Goal: Check status: Check status

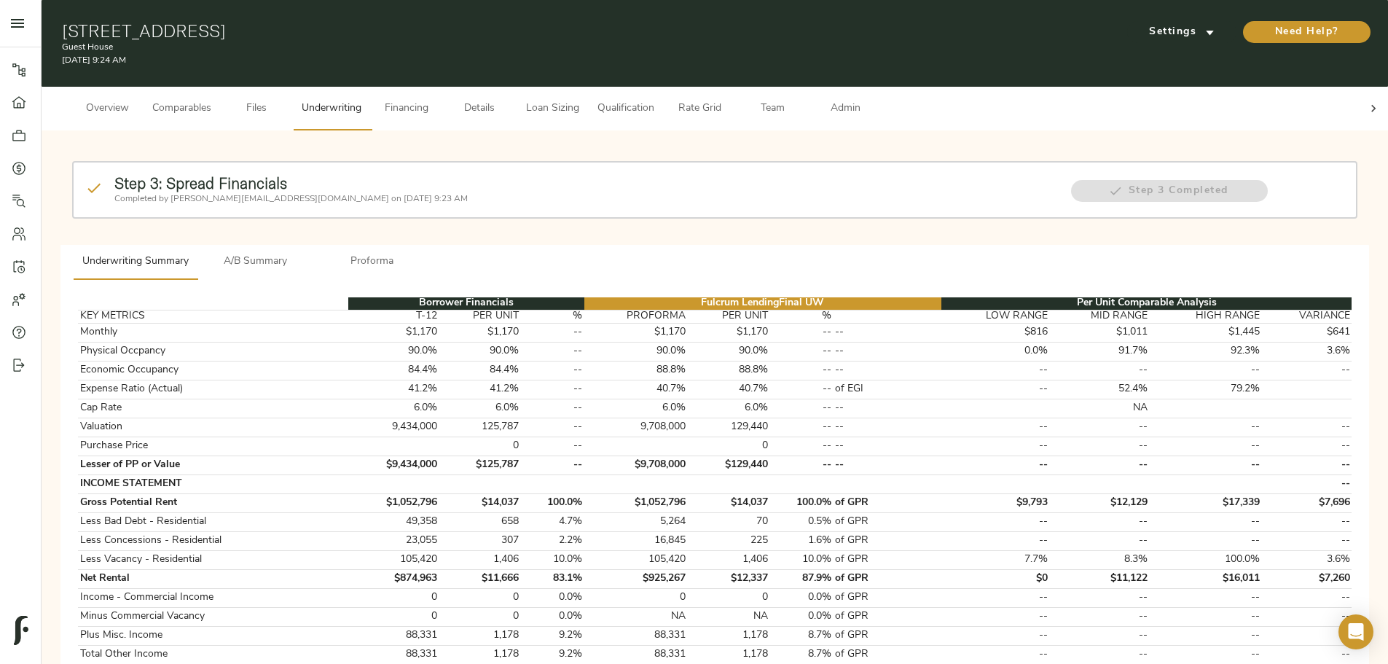
click at [211, 100] on span "Comparables" at bounding box center [181, 109] width 59 height 18
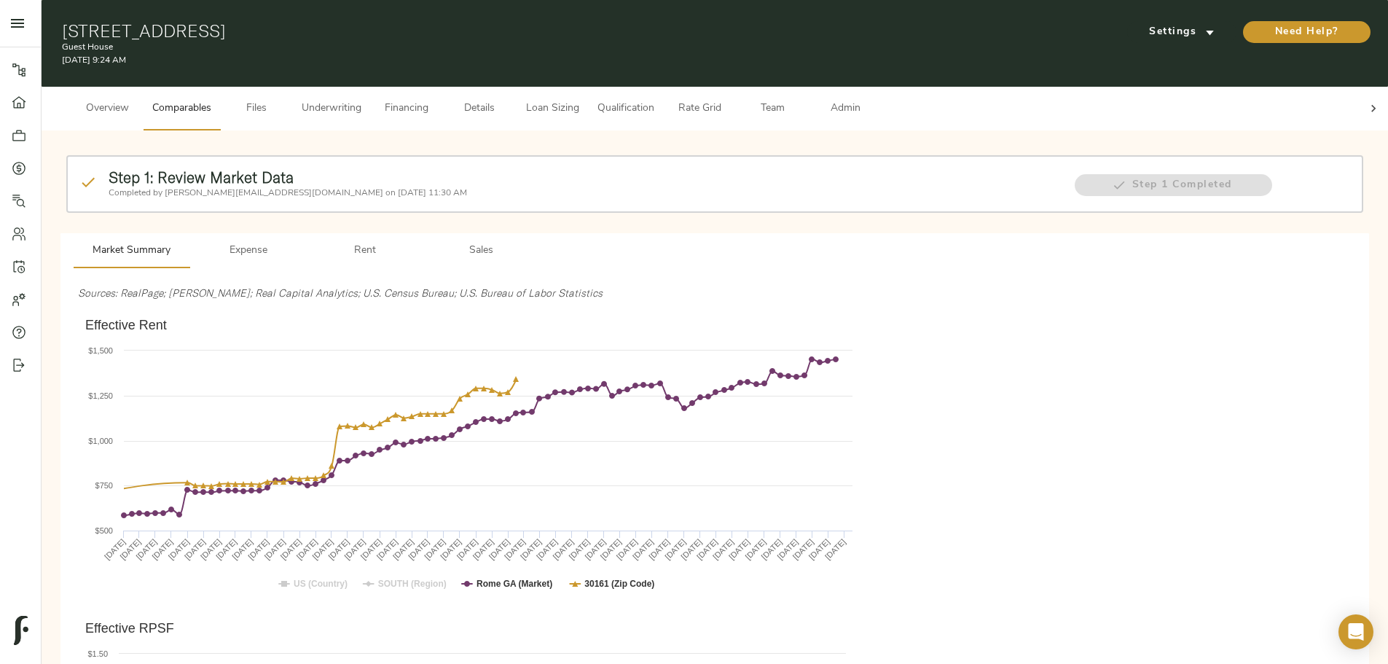
click at [361, 103] on span "Underwriting" at bounding box center [332, 109] width 60 height 18
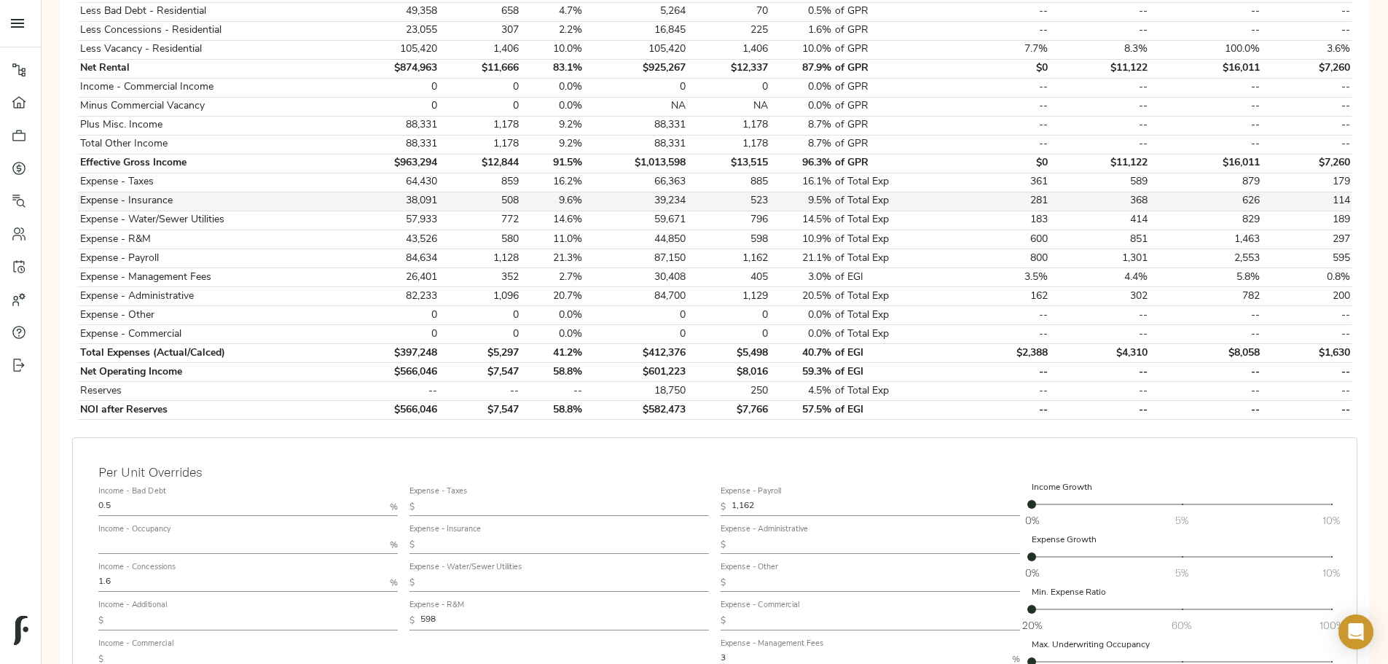
scroll to position [583, 0]
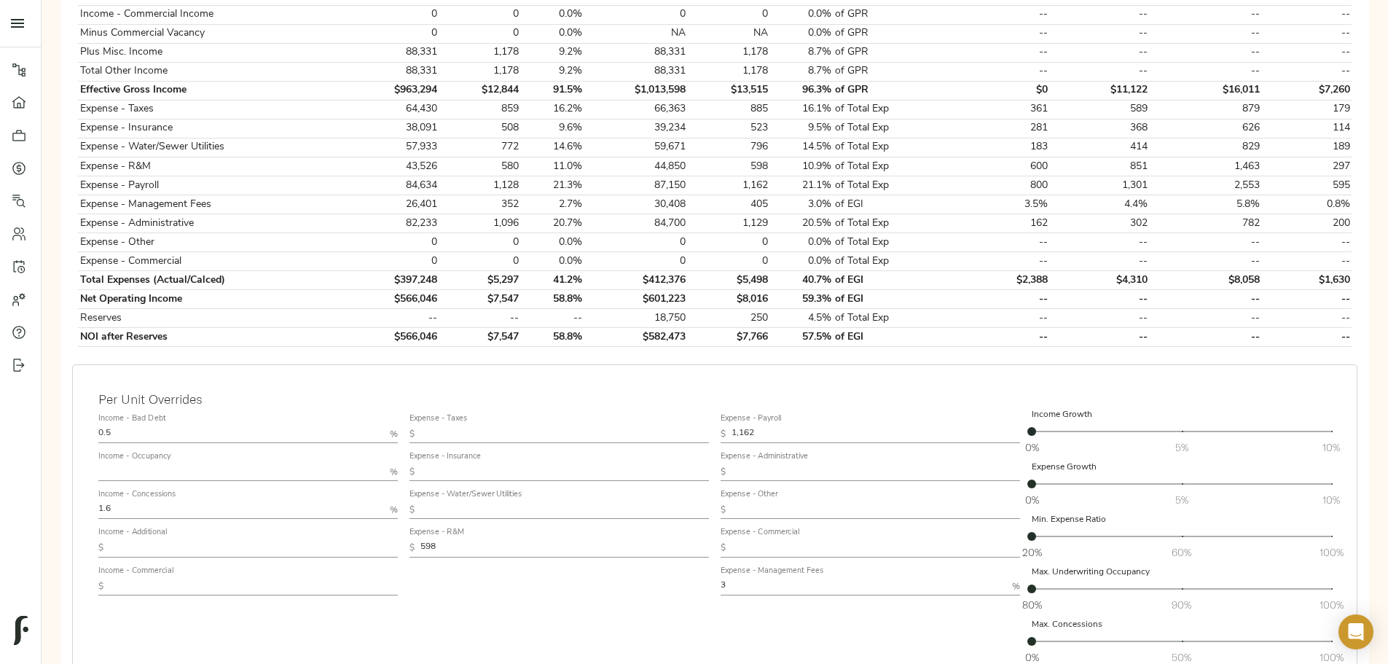
click at [384, 463] on input "text" at bounding box center [241, 471] width 286 height 17
type input "95"
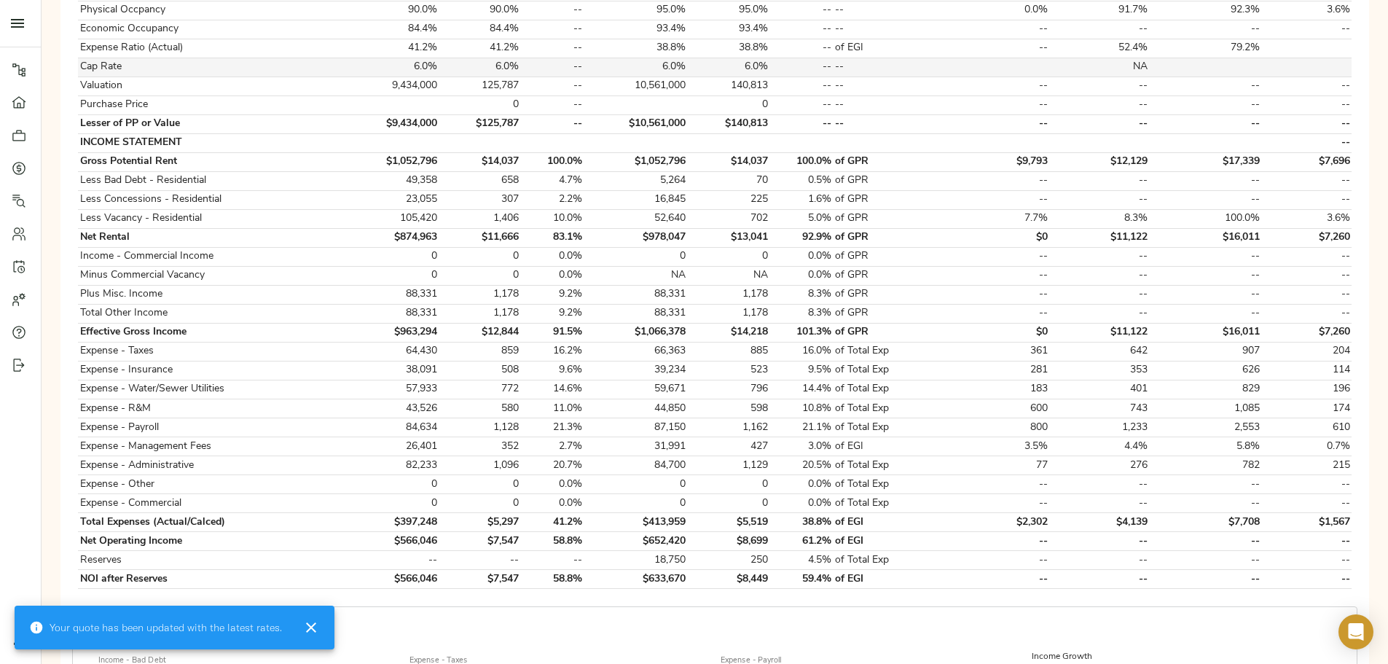
scroll to position [364, 0]
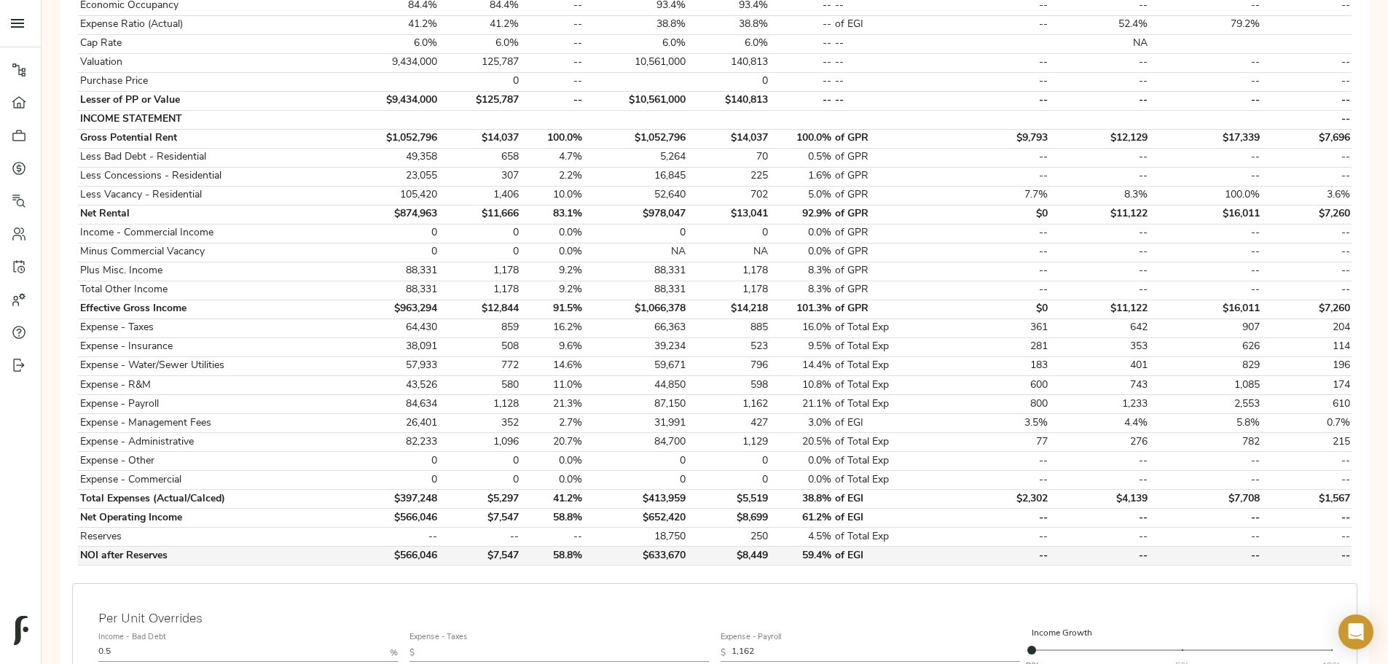
click at [688, 546] on td "$633,670" at bounding box center [635, 555] width 103 height 19
copy td "$633,670"
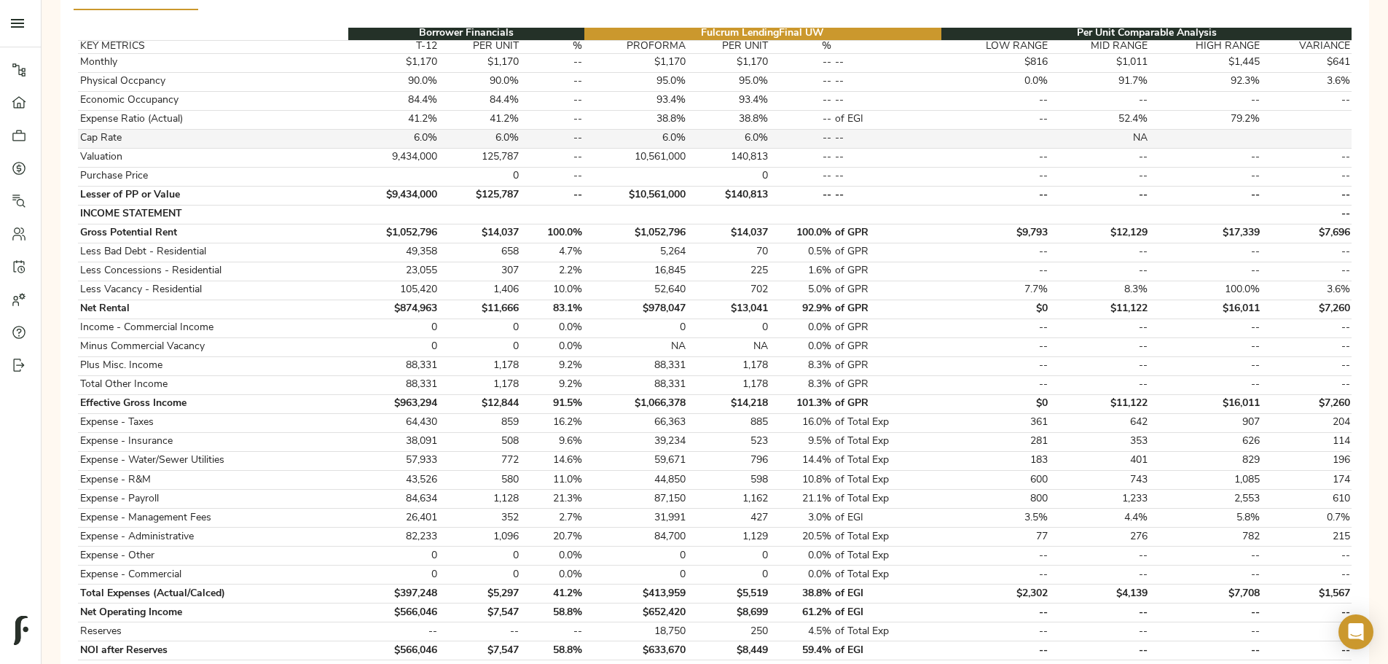
scroll to position [291, 0]
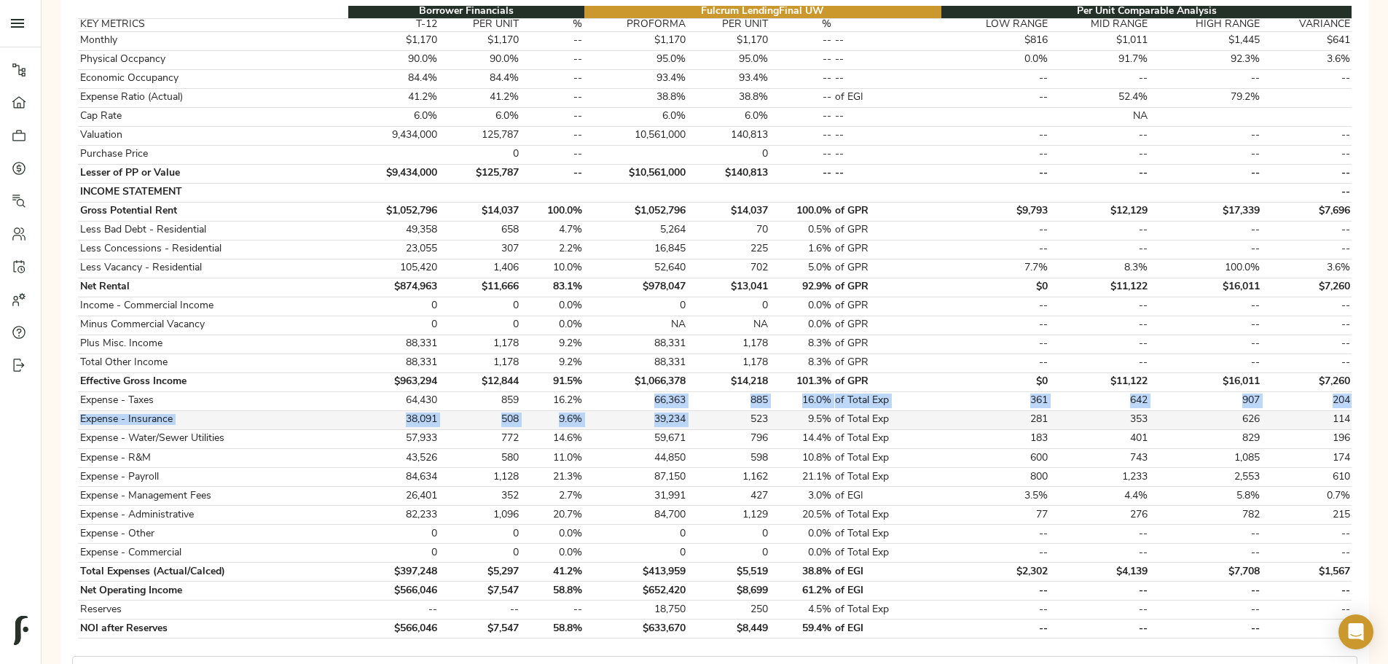
drag, startPoint x: 668, startPoint y: 384, endPoint x: 723, endPoint y: 396, distance: 56.7
click at [723, 396] on tbody "Monthly $1,170 $1,170 -- $1,170 $1,170 -- -- $816 $1,011 $1,445 $641 Physical O…" at bounding box center [715, 334] width 1274 height 607
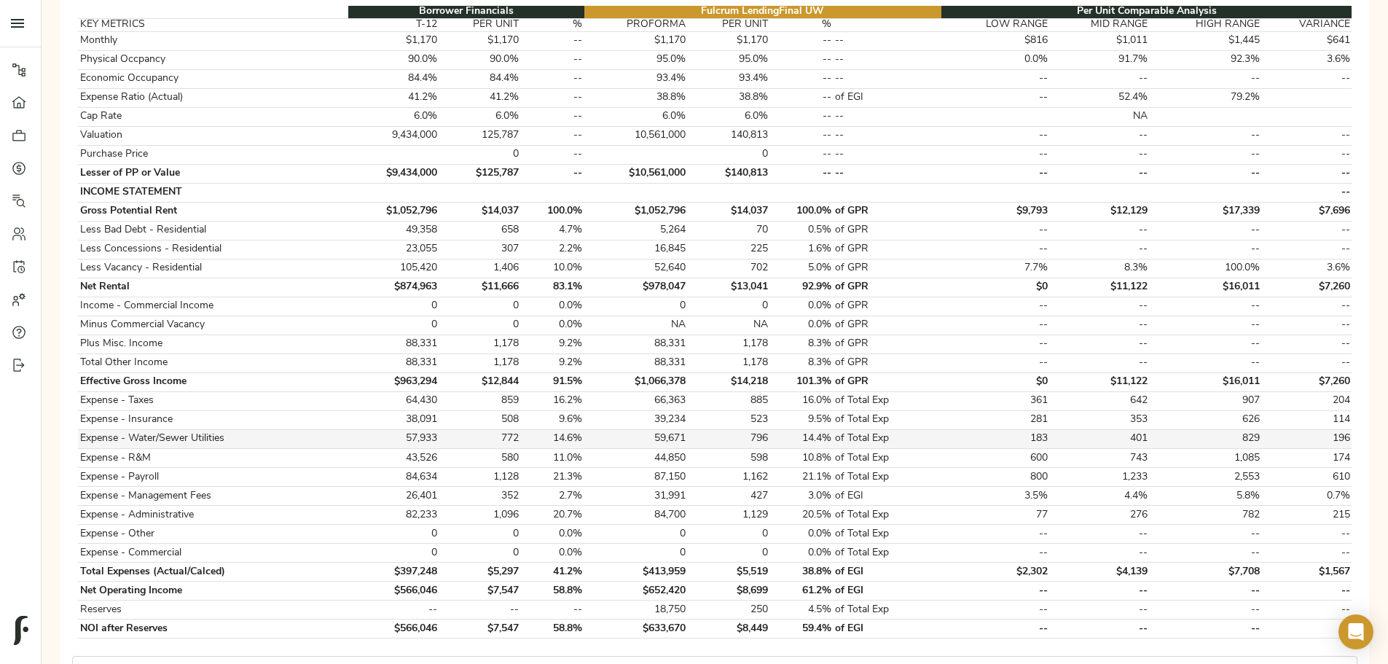
click at [664, 429] on td "59,671" at bounding box center [635, 438] width 103 height 19
drag, startPoint x: 664, startPoint y: 424, endPoint x: 736, endPoint y: 428, distance: 72.2
click at [736, 429] on tr "Expense - Water/Sewer Utilities 57,933 772 14.6% 59,671 796 14.4% of Total Exp …" at bounding box center [715, 438] width 1274 height 19
click at [688, 449] on td "44,850" at bounding box center [635, 458] width 103 height 19
click at [681, 449] on td "44,850" at bounding box center [635, 458] width 103 height 19
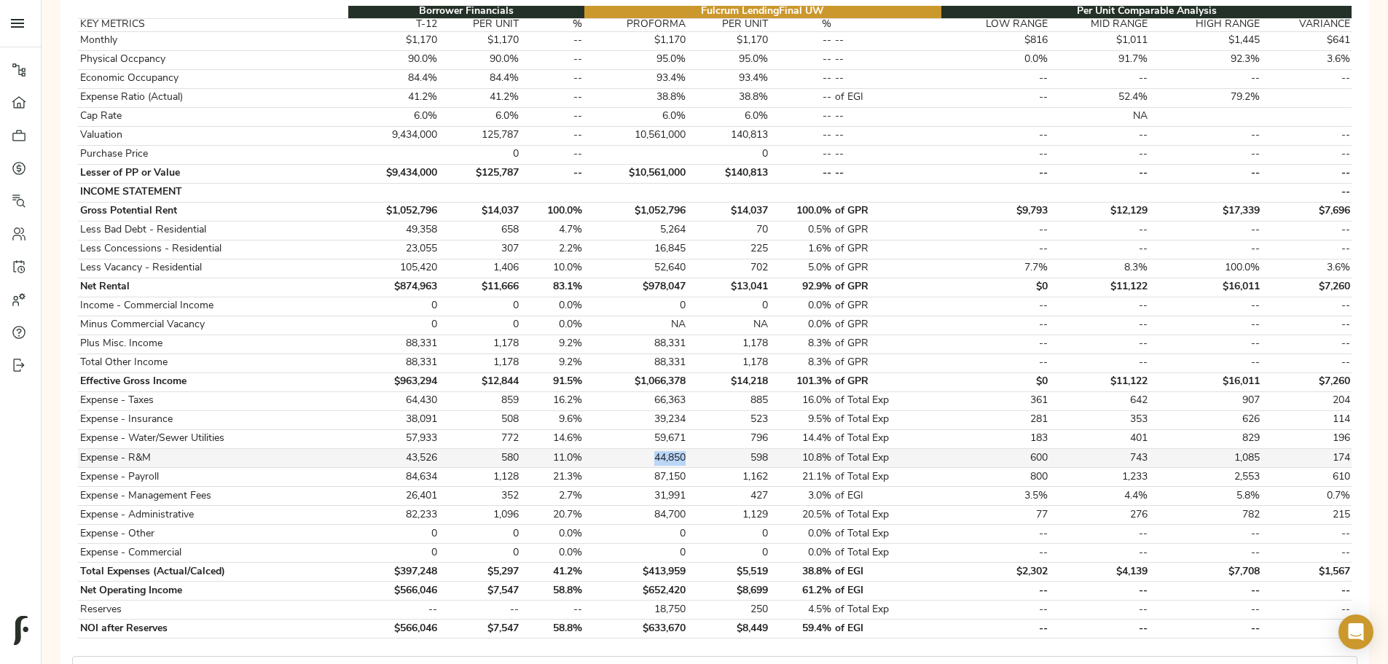
click at [681, 449] on td "44,850" at bounding box center [635, 458] width 103 height 19
click at [688, 468] on td "87,150" at bounding box center [635, 477] width 103 height 19
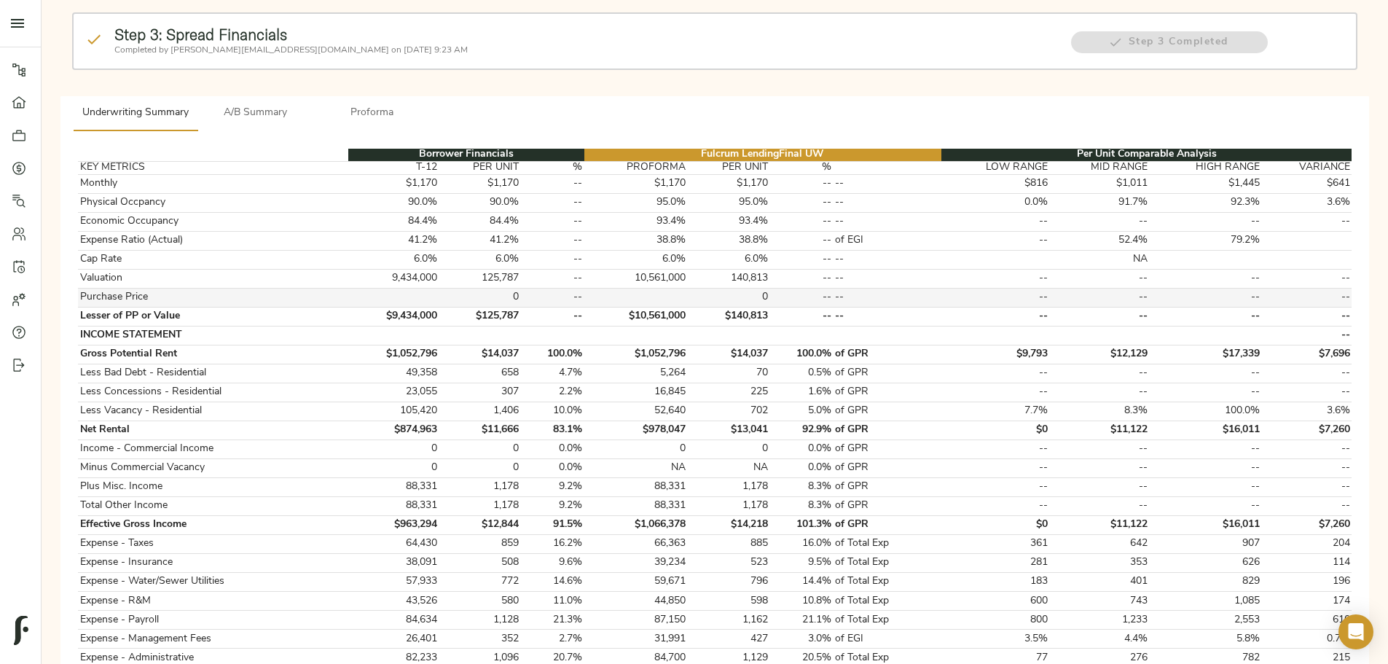
scroll to position [146, 0]
